Goal: Communication & Community: Answer question/provide support

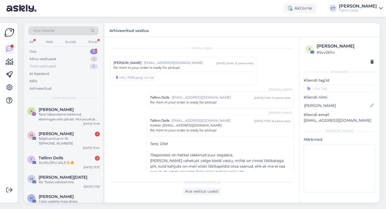
scroll to position [311, 0]
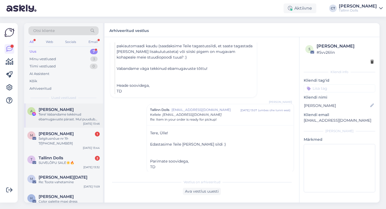
click at [77, 122] on div "A [PERSON_NAME] Tere! Vabandame tekkinud ebamugavuste pärast. Mul puudub info v…" at bounding box center [63, 115] width 79 height 24
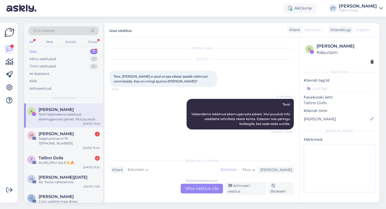
click at [203, 185] on div "Estonian to Estonian Võta vestlus üle" at bounding box center [202, 188] width 42 height 10
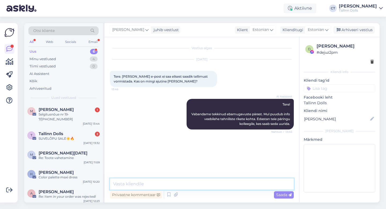
click at [203, 185] on textarea at bounding box center [202, 183] width 184 height 11
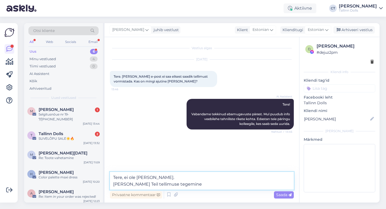
click at [161, 176] on textarea "Tere, ei ole [PERSON_NAME]. [PERSON_NAME] Teil tellimuse tegemine" at bounding box center [202, 181] width 184 height 18
click at [183, 183] on textarea "Tere, ei ole [PERSON_NAME]. Eilsest saadik on tellimused kenasti läbi tulnud. K…" at bounding box center [202, 181] width 184 height 18
type textarea "Tere, ei ole [PERSON_NAME]. Eilsest saadik on tellimused kenasti läbi tulnud. K…"
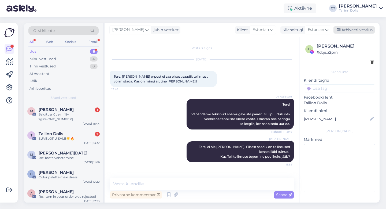
click at [361, 28] on div "Arhiveeri vestlus" at bounding box center [353, 29] width 41 height 7
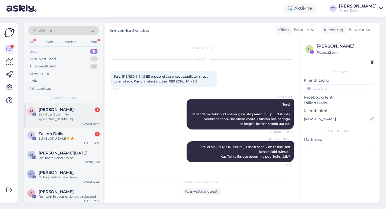
click at [85, 109] on div "[PERSON_NAME] 1" at bounding box center [69, 109] width 61 height 5
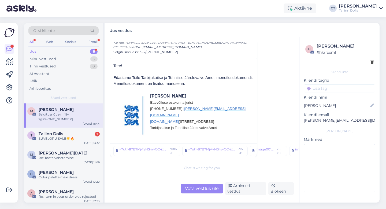
scroll to position [26, 0]
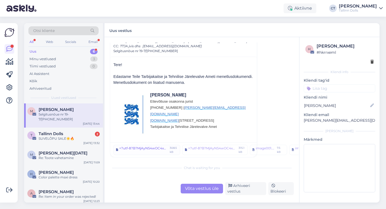
click at [150, 150] on div "=?utf-8?B?MjAyNS4wOC4xNSAtIFNlbGdpdHVzbsO1dWUgLSBUYWxsaW5uIERvbGxzIE8=?= =?utf-…" at bounding box center [143, 150] width 49 height 8
click at [201, 190] on div "Võta vestlus üle" at bounding box center [202, 188] width 42 height 10
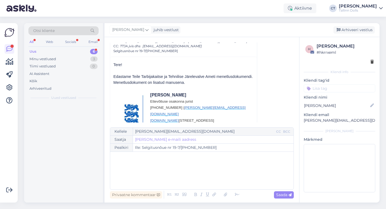
scroll to position [14, 0]
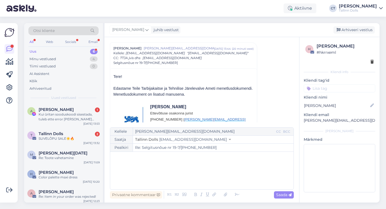
click at [204, 174] on div "﻿" at bounding box center [202, 170] width 178 height 32
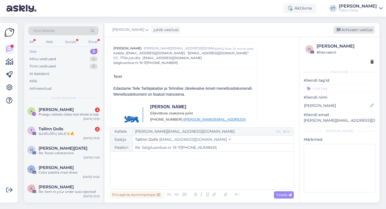
click at [370, 28] on div "Arhiveeri vestlus" at bounding box center [353, 29] width 41 height 7
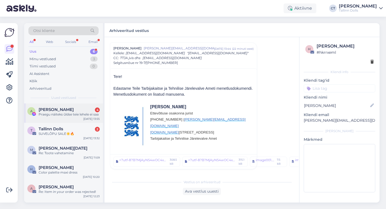
click at [67, 114] on div "Praegu näiteks ûldse teie lehele ei saa" at bounding box center [69, 114] width 61 height 5
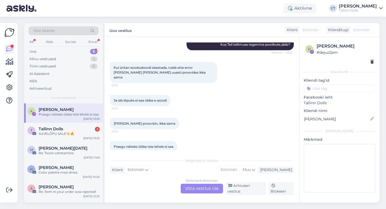
scroll to position [112, 0]
click at [203, 191] on div "Estonian to Estonian Võta vestlus üle" at bounding box center [202, 188] width 42 height 10
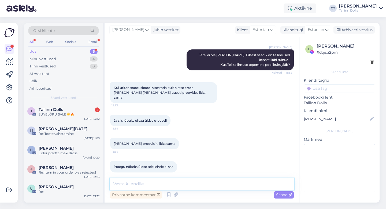
click at [206, 188] on textarea at bounding box center [202, 183] width 184 height 11
type textarea "T"
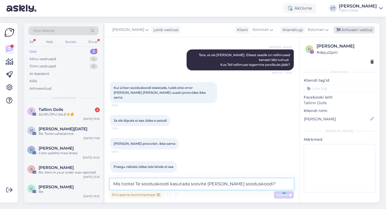
type textarea "Mis tootel Te sooduskoodi kasutada soovite [PERSON_NAME] sooduskoodi?"
click at [362, 29] on div "Arhiveeri vestlus" at bounding box center [353, 29] width 41 height 7
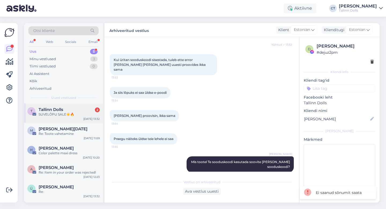
click at [32, 120] on div "T Tallinn Dolls 2 SUVELÕPU SALE☀️🔥 [DATE] 13:32" at bounding box center [63, 112] width 79 height 19
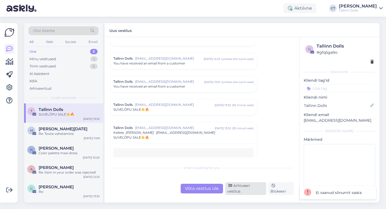
click at [257, 190] on div "Arhiveeri vestlus" at bounding box center [245, 188] width 41 height 13
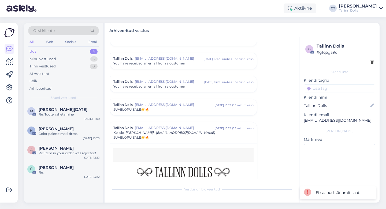
scroll to position [2331, 0]
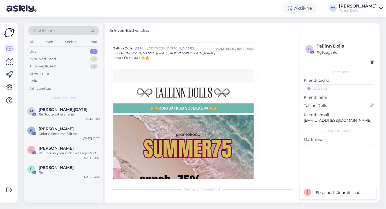
drag, startPoint x: 255, startPoint y: 189, endPoint x: 179, endPoint y: 153, distance: 83.9
click at [180, 153] on div "Vestlus algas Tallinn Dolls [EMAIL_ADDRESS][DOMAIN_NAME] [DATE] 10:22 ( umbes ü…" at bounding box center [202, 119] width 195 height 165
click at [42, 61] on div "Minu vestlused" at bounding box center [42, 58] width 27 height 5
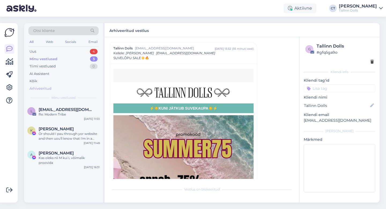
click at [50, 89] on div "Arhiveeritud" at bounding box center [40, 88] width 22 height 5
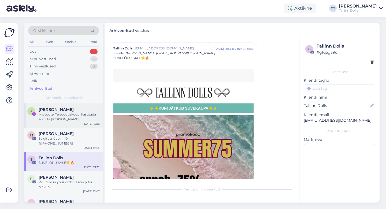
click at [58, 115] on div "Mis tootel Te sooduskoodi kasutada soovite [PERSON_NAME] sooduskoodi?" at bounding box center [69, 117] width 61 height 10
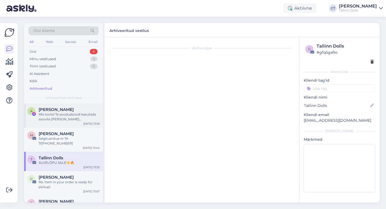
scroll to position [121, 0]
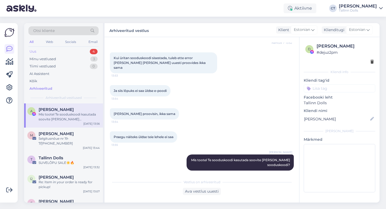
click at [63, 50] on div "Uus 4" at bounding box center [63, 52] width 70 height 8
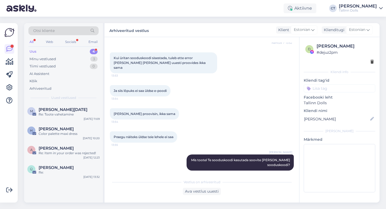
scroll to position [144, 0]
